Goal: Navigation & Orientation: Find specific page/section

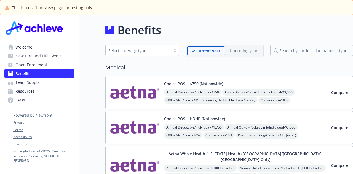
click at [44, 91] on link "Resources" at bounding box center [39, 91] width 70 height 9
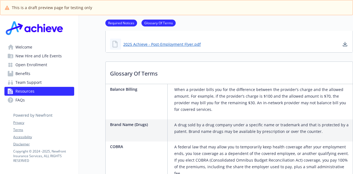
scroll to position [375, 0]
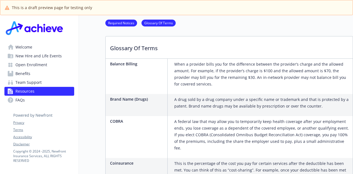
click at [31, 82] on span "Team Support" at bounding box center [28, 82] width 26 height 9
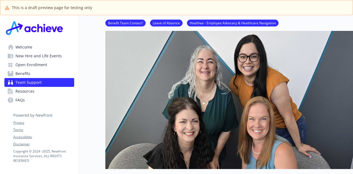
scroll to position [30, 0]
